Goal: Communication & Community: Answer question/provide support

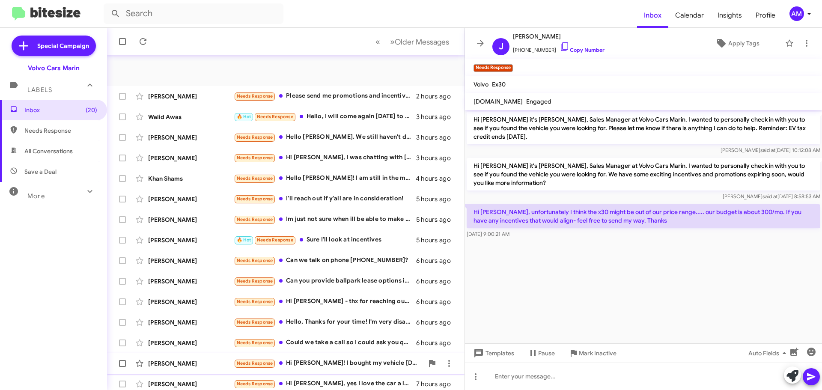
scroll to position [107, 0]
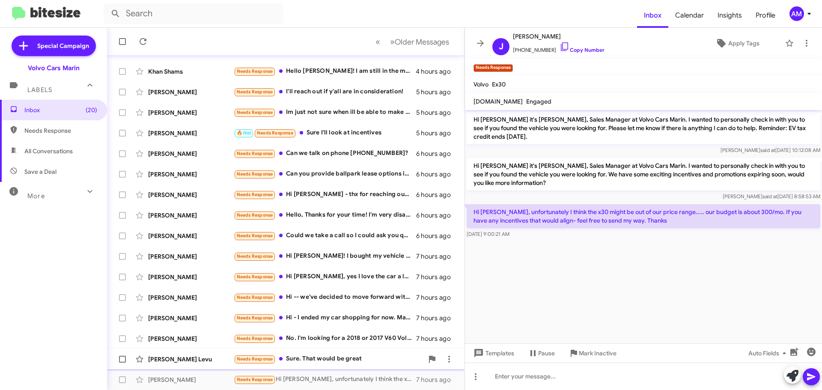
click at [194, 358] on div "[PERSON_NAME] Levu" at bounding box center [191, 359] width 86 height 9
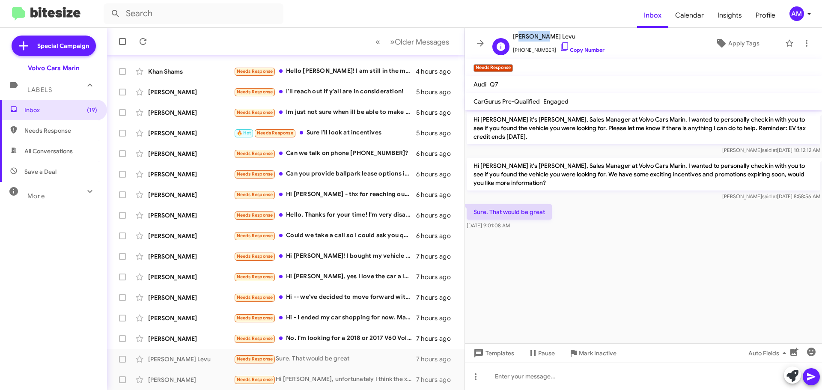
drag, startPoint x: 515, startPoint y: 37, endPoint x: 525, endPoint y: 39, distance: 10.4
click at [534, 39] on span "[PERSON_NAME] Levu" at bounding box center [559, 36] width 92 height 10
drag, startPoint x: 514, startPoint y: 37, endPoint x: 551, endPoint y: 38, distance: 36.8
click at [551, 38] on span "[PERSON_NAME] Levu" at bounding box center [559, 36] width 92 height 10
copy span "[PERSON_NAME] Levu"
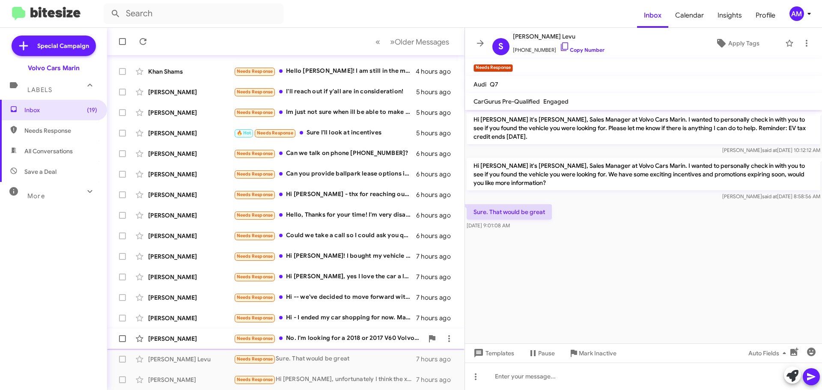
click at [197, 338] on div "[PERSON_NAME]" at bounding box center [191, 338] width 86 height 9
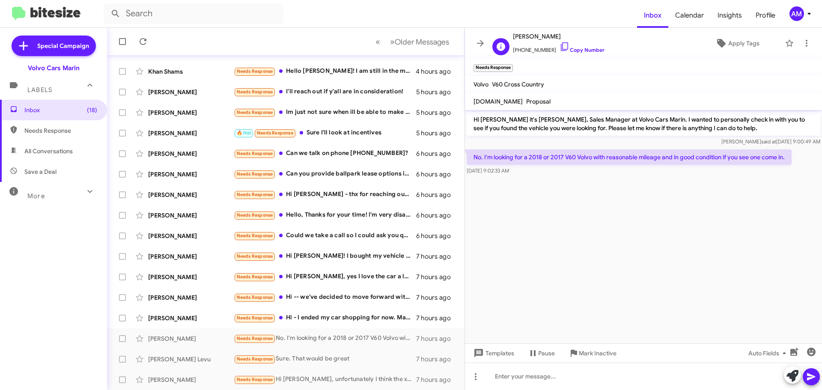
drag, startPoint x: 514, startPoint y: 36, endPoint x: 558, endPoint y: 38, distance: 43.7
click at [558, 38] on span "[PERSON_NAME]" at bounding box center [559, 36] width 92 height 10
copy span "[PERSON_NAME]"
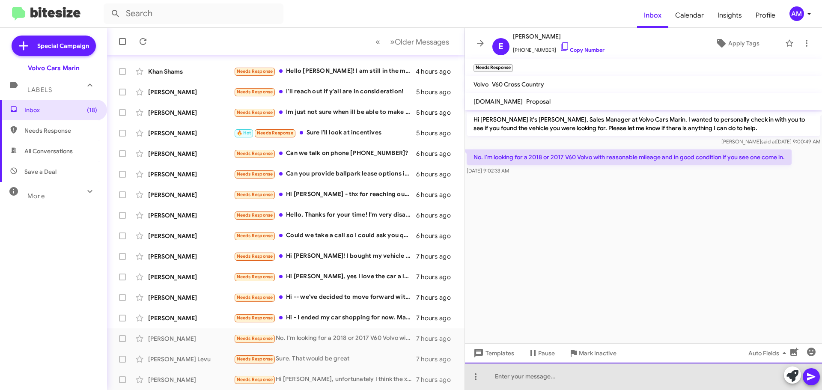
click at [565, 378] on div at bounding box center [643, 376] width 357 height 27
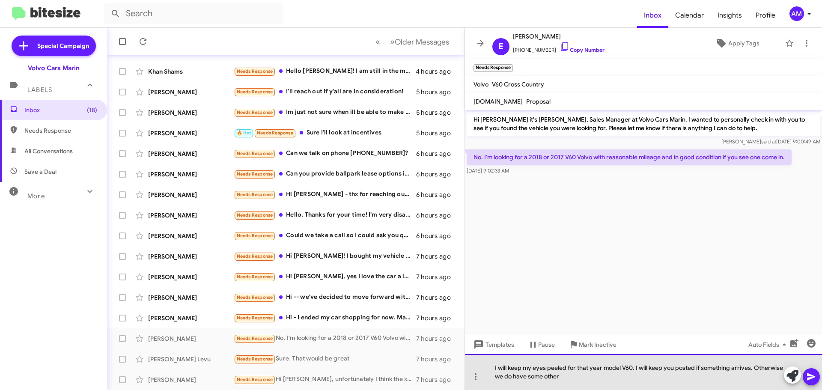
click at [598, 379] on div "I will keep my eyes peeled for that year model V60. I will keep you posted if s…" at bounding box center [643, 372] width 357 height 36
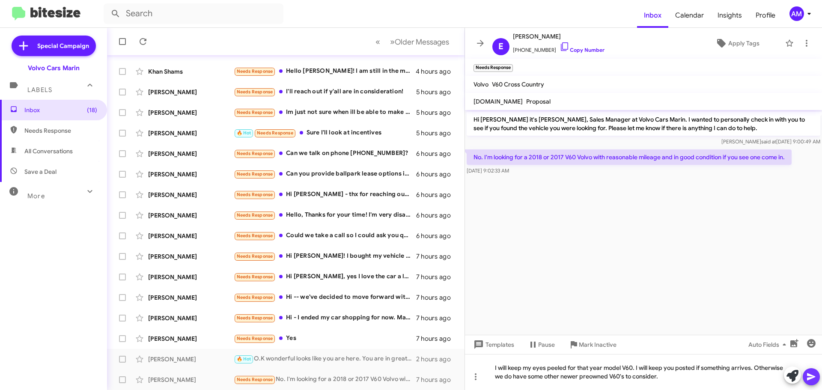
click at [810, 378] on icon at bounding box center [811, 377] width 10 height 10
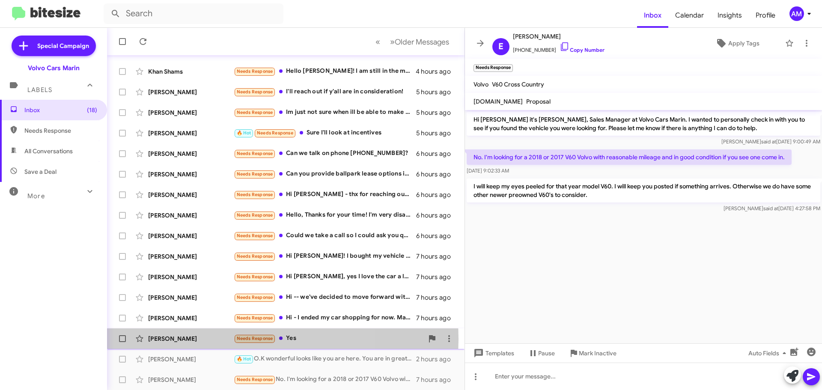
click at [199, 339] on div "[PERSON_NAME]" at bounding box center [191, 338] width 86 height 9
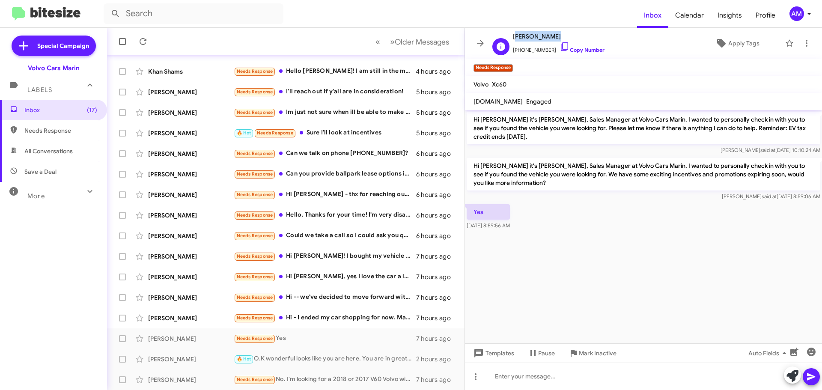
drag, startPoint x: 513, startPoint y: 36, endPoint x: 554, endPoint y: 37, distance: 40.7
click at [554, 37] on span "[PERSON_NAME]" at bounding box center [559, 36] width 92 height 10
copy span "[PERSON_NAME]"
